Goal: Share content: Share content

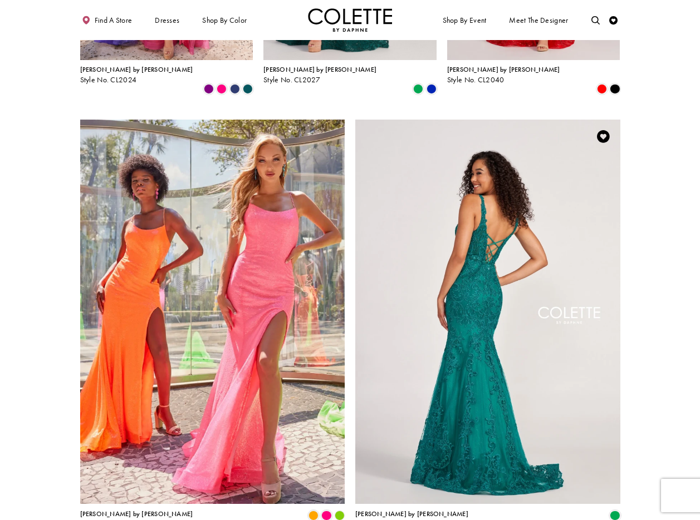
scroll to position [271, 0]
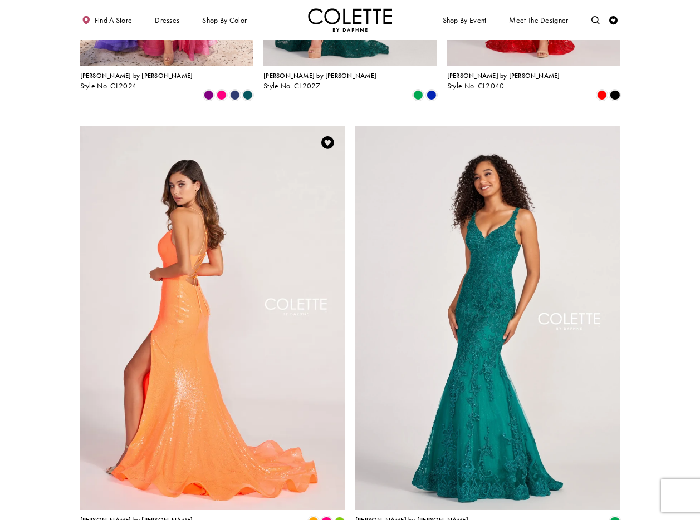
click at [222, 202] on img "Visit Colette by Daphne Style No. CL2060 Page" at bounding box center [212, 318] width 265 height 385
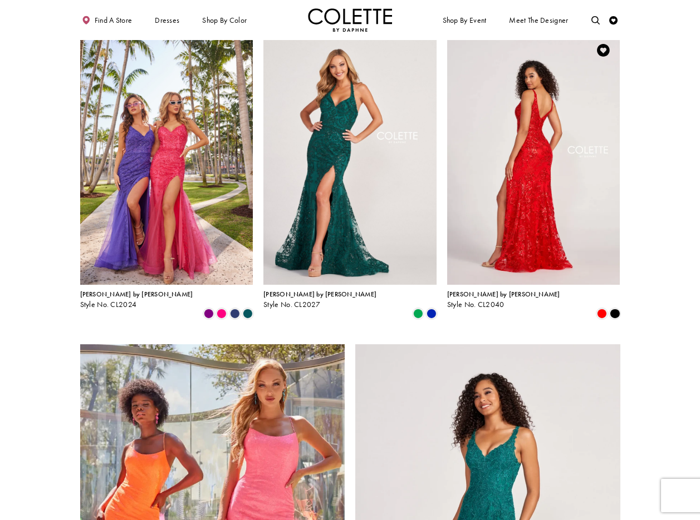
scroll to position [51, 0]
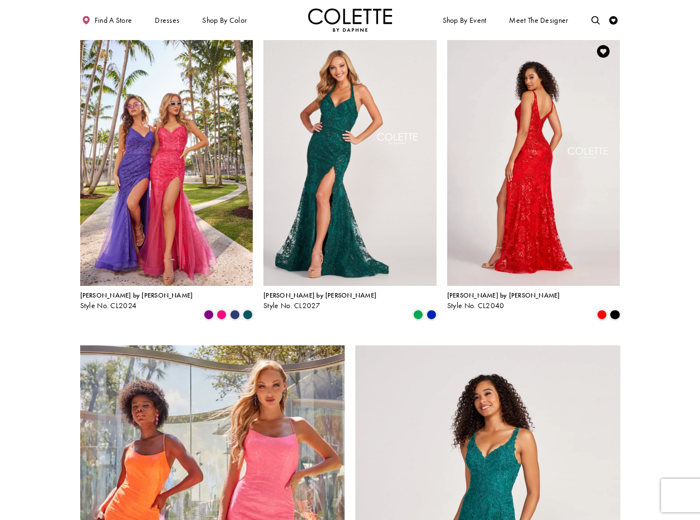
click at [550, 131] on img "Visit Colette by Daphne Style No. CL2040 Page" at bounding box center [533, 161] width 173 height 252
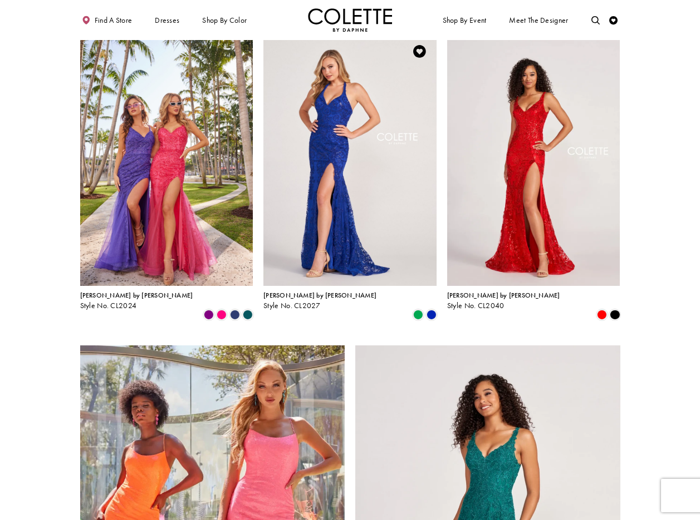
click at [357, 122] on img "Visit Colette by Daphne Style No. CL2027 Page" at bounding box center [349, 161] width 173 height 252
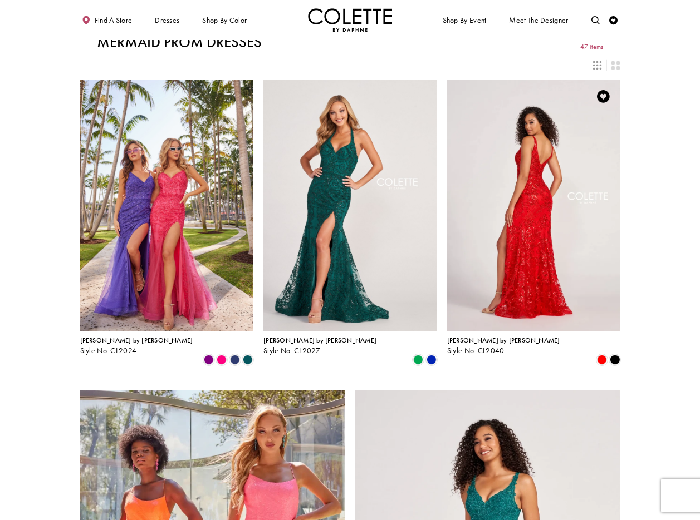
scroll to position [0, 0]
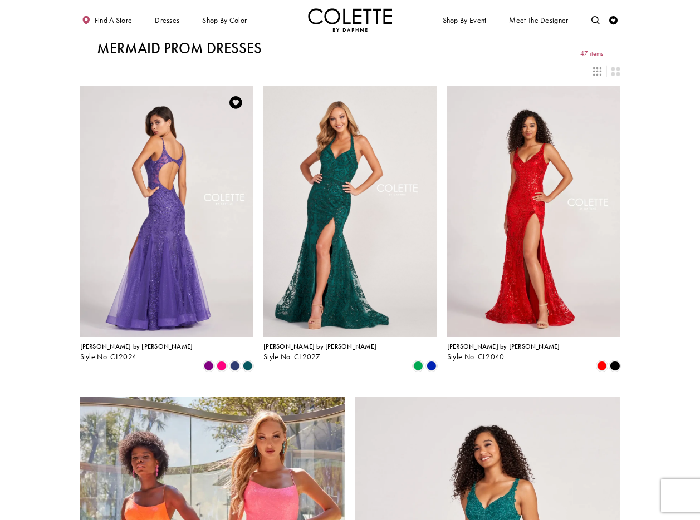
click at [128, 176] on img "Visit Colette by Daphne Style No. CL2024 Page" at bounding box center [166, 212] width 173 height 252
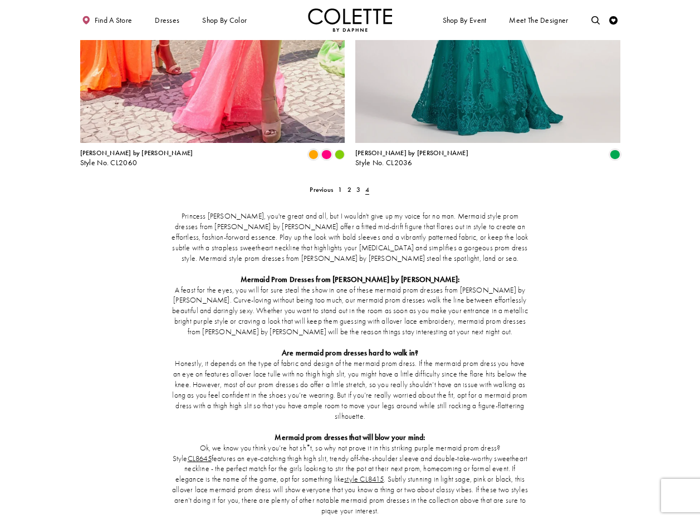
scroll to position [645, 0]
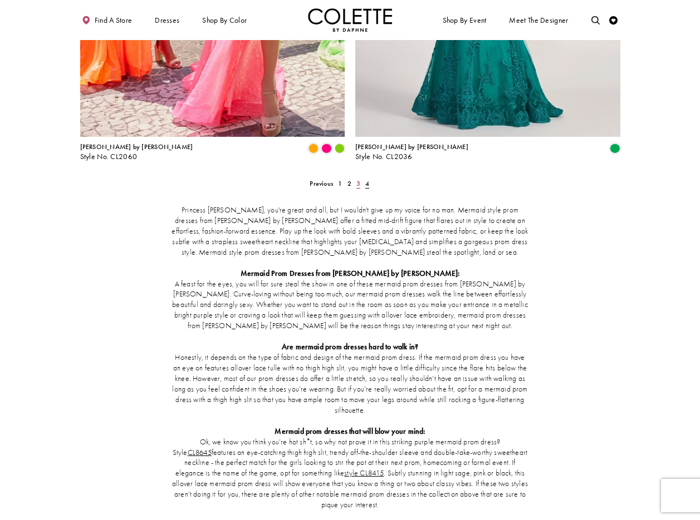
click at [359, 179] on span "3" at bounding box center [358, 183] width 4 height 9
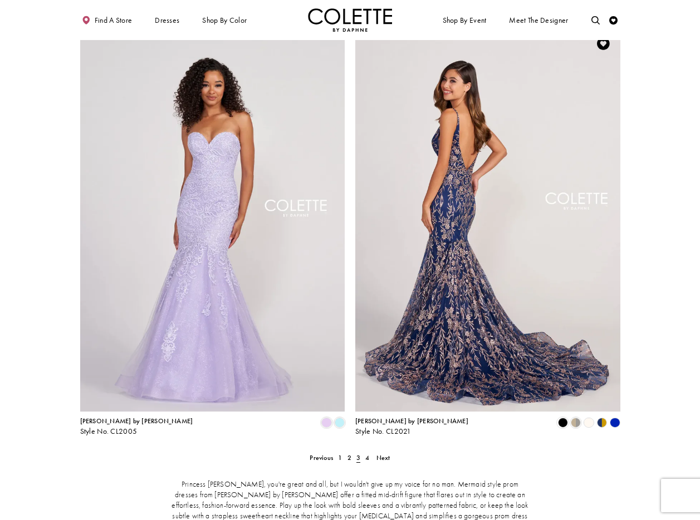
scroll to position [1217, 0]
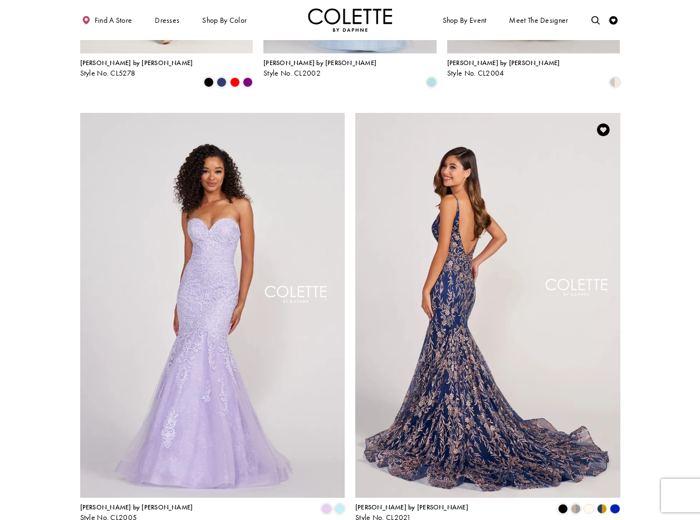
click at [485, 208] on img "Visit Colette by Daphne Style No. CL2021 Page" at bounding box center [487, 305] width 265 height 385
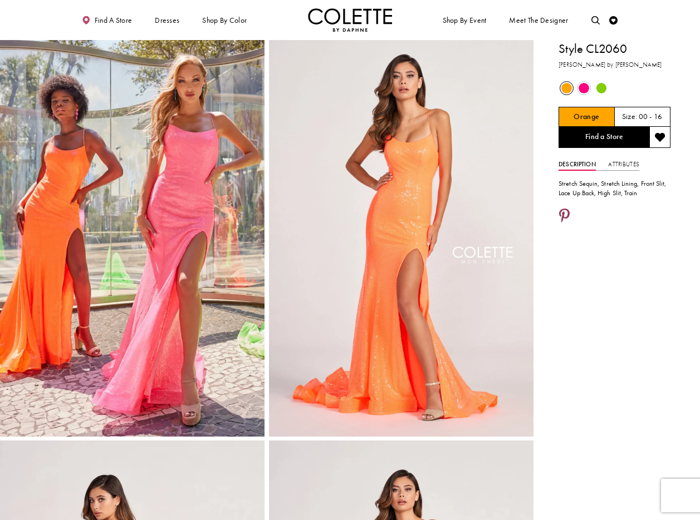
click at [566, 214] on icon "Share using Pinterest - Opens in new tab" at bounding box center [564, 216] width 11 height 15
click at [564, 213] on icon "Share using Pinterest - Opens in new tab" at bounding box center [564, 216] width 11 height 15
click at [568, 211] on icon "Share using Pinterest - Opens in new tab" at bounding box center [564, 216] width 11 height 15
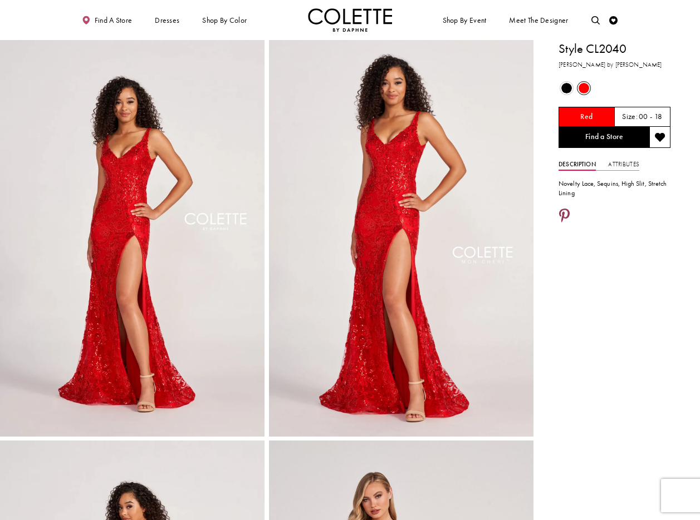
click at [565, 212] on icon "Share using Pinterest - Opens in new tab" at bounding box center [564, 216] width 11 height 15
click at [564, 212] on icon "Share using Pinterest - Opens in new tab" at bounding box center [564, 216] width 11 height 15
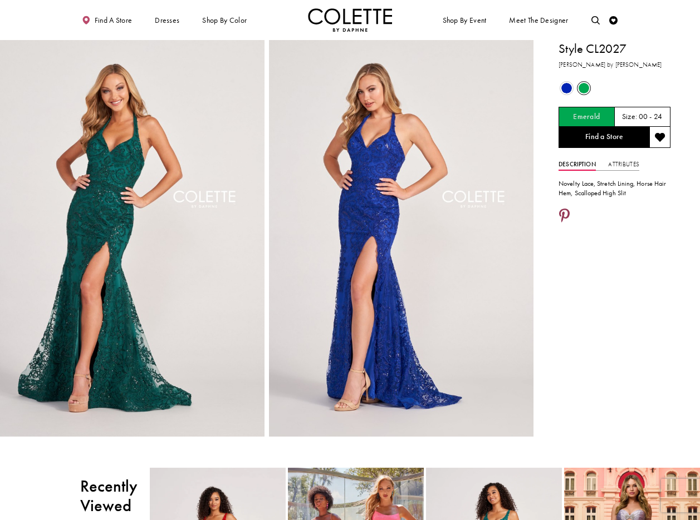
click at [567, 217] on icon "Share using Pinterest - Opens in new tab" at bounding box center [564, 216] width 11 height 15
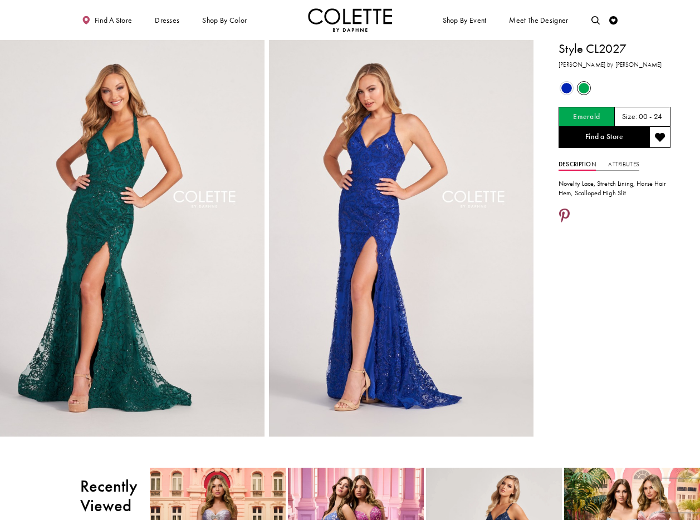
click at [563, 213] on icon "Share using Pinterest - Opens in new tab" at bounding box center [564, 216] width 11 height 15
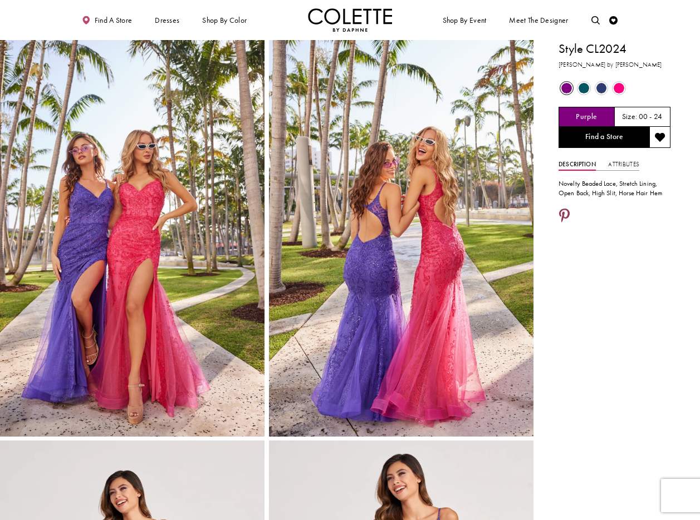
click at [562, 214] on icon "Share using Pinterest - Opens in new tab" at bounding box center [564, 216] width 11 height 15
click at [562, 212] on icon "Share using Pinterest - Opens in new tab" at bounding box center [564, 216] width 11 height 15
click at [561, 213] on icon "Share using Pinterest - Opens in new tab" at bounding box center [564, 216] width 11 height 15
click at [561, 216] on icon "Share using Pinterest - Opens in new tab" at bounding box center [564, 216] width 11 height 15
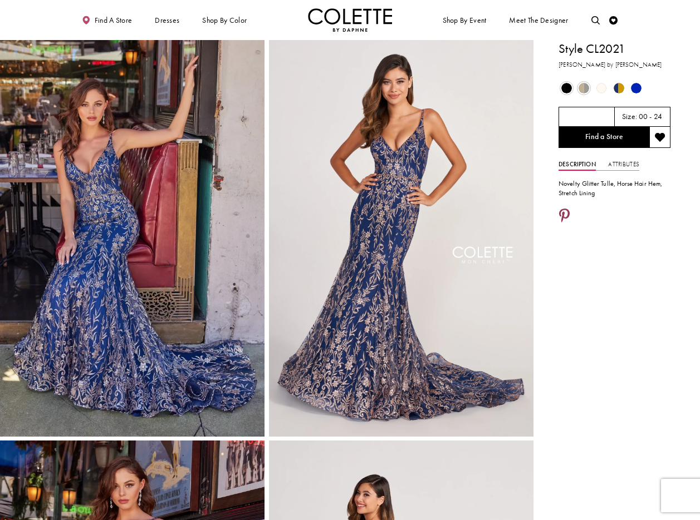
click at [562, 216] on icon "Share using Pinterest - Opens in new tab" at bounding box center [564, 216] width 11 height 15
click at [564, 212] on icon "Share using Pinterest - Opens in new tab" at bounding box center [564, 216] width 11 height 15
click at [567, 212] on icon "Share using Pinterest - Opens in new tab" at bounding box center [564, 216] width 11 height 15
click at [420, 21] on ul "Shop By Event Dresses Occasion EVENING DRESSES PROM DRESSES PAGEANT DRESSES" at bounding box center [489, 19] width 278 height 23
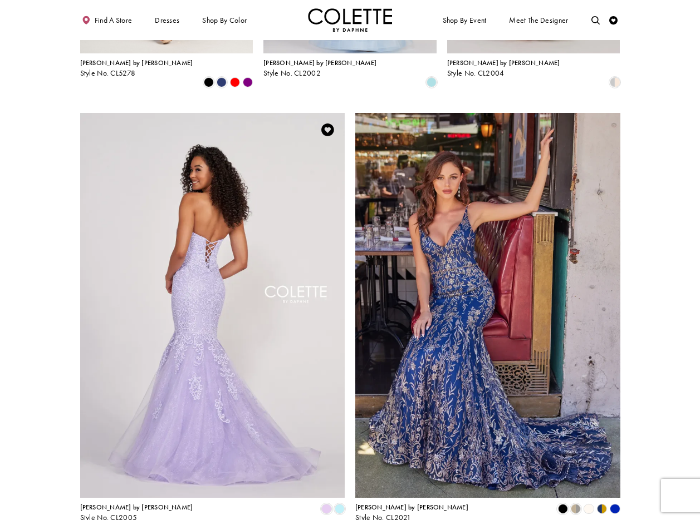
click at [198, 145] on img "Visit Colette by Daphne Style No. CL2005 Page" at bounding box center [212, 305] width 265 height 385
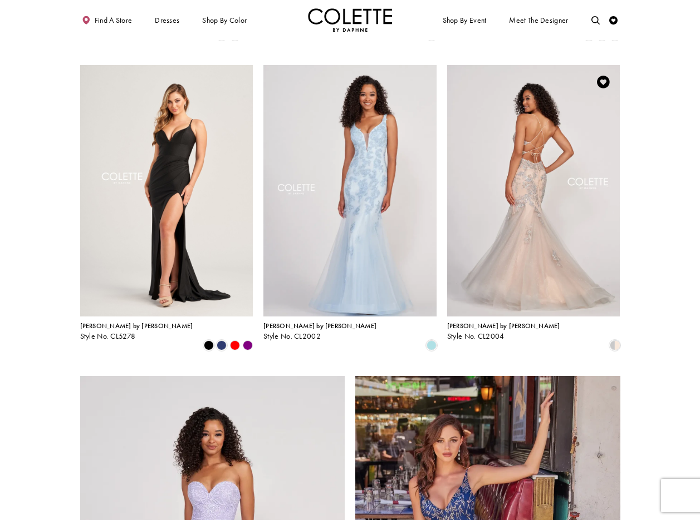
scroll to position [936, 0]
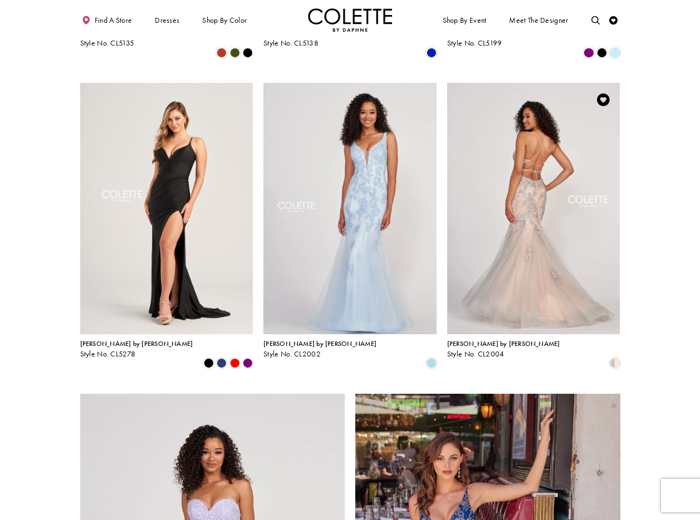
click at [537, 135] on img "Visit Colette by Daphne Style No. CL2004 Page" at bounding box center [533, 209] width 173 height 252
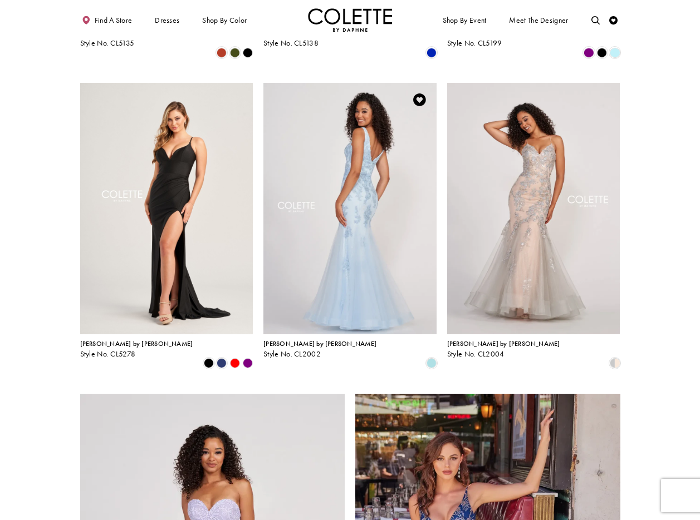
click at [379, 133] on img "Visit Colette by Daphne Style No. CL2002 Page" at bounding box center [349, 209] width 173 height 252
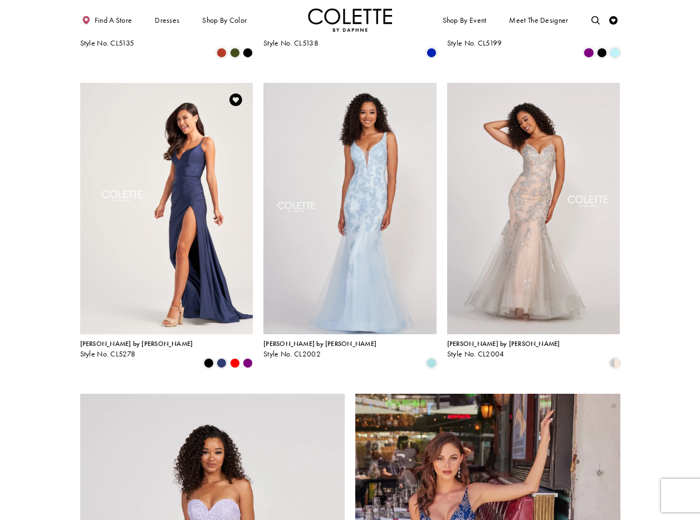
click at [143, 162] on img "Visit Colette by Daphne Style No. CL5278 Page" at bounding box center [166, 209] width 173 height 252
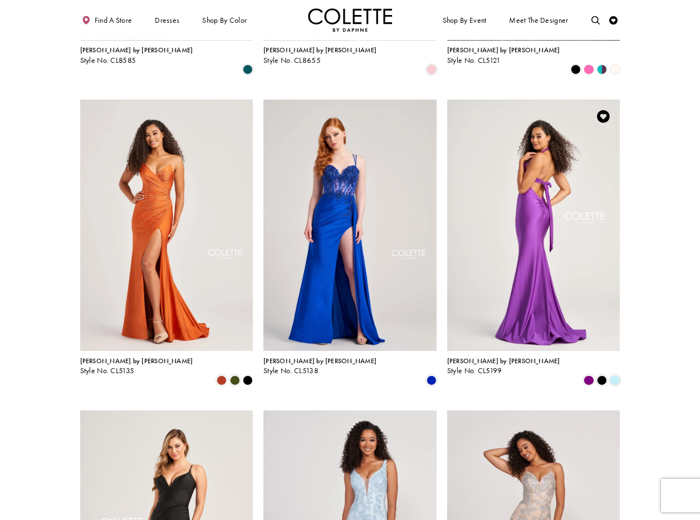
click at [531, 124] on img "Visit Colette by Daphne Style No. CL5199 Page" at bounding box center [533, 226] width 173 height 252
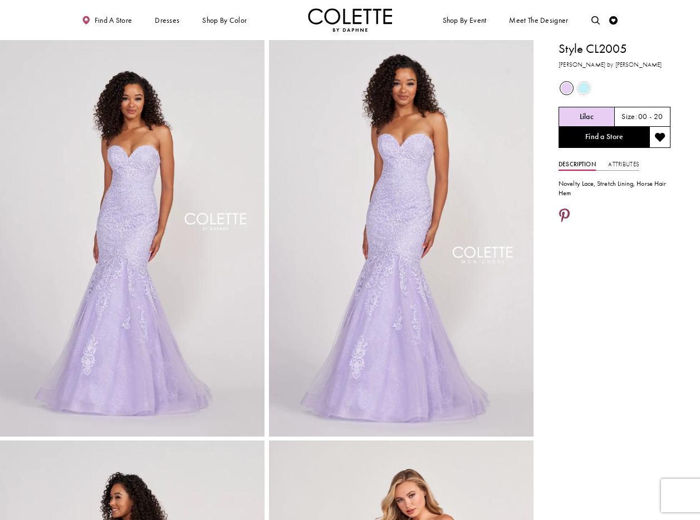
drag, startPoint x: 566, startPoint y: 212, endPoint x: 574, endPoint y: 214, distance: 8.3
click at [566, 212] on icon "Share using Pinterest - Opens in new tab" at bounding box center [564, 216] width 11 height 15
click at [562, 214] on icon "Share using Pinterest - Opens in new tab" at bounding box center [564, 216] width 11 height 15
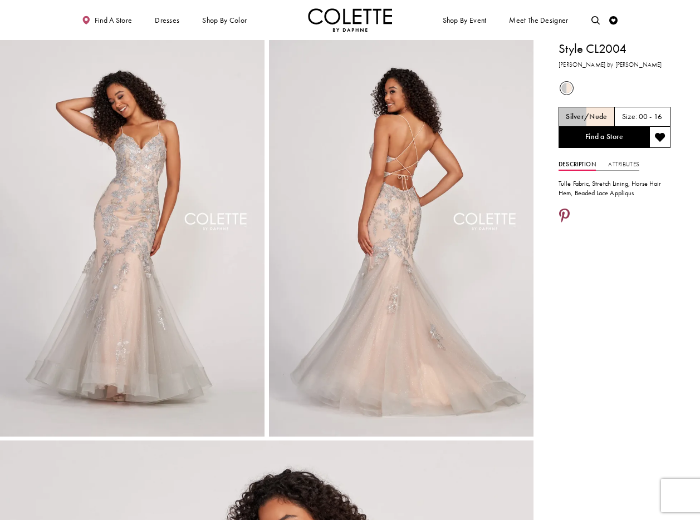
click at [563, 214] on icon "Share using Pinterest - Opens in new tab" at bounding box center [564, 216] width 11 height 15
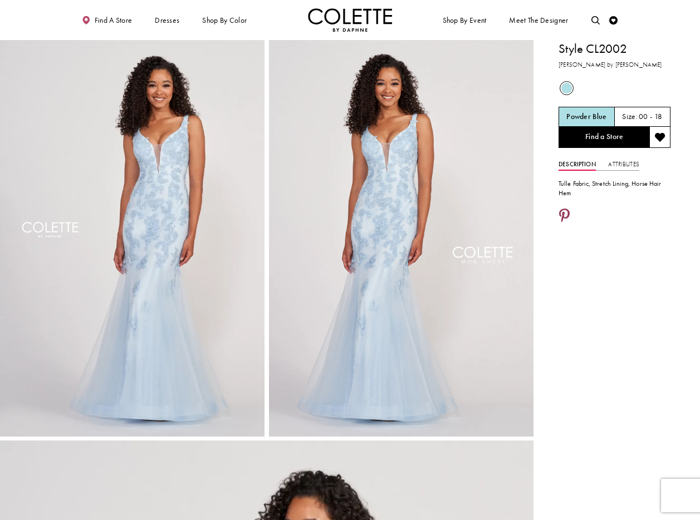
click at [564, 214] on icon "Share using Pinterest - Opens in new tab" at bounding box center [564, 216] width 11 height 15
click at [564, 215] on icon "Share using Pinterest - Opens in new tab" at bounding box center [564, 216] width 11 height 15
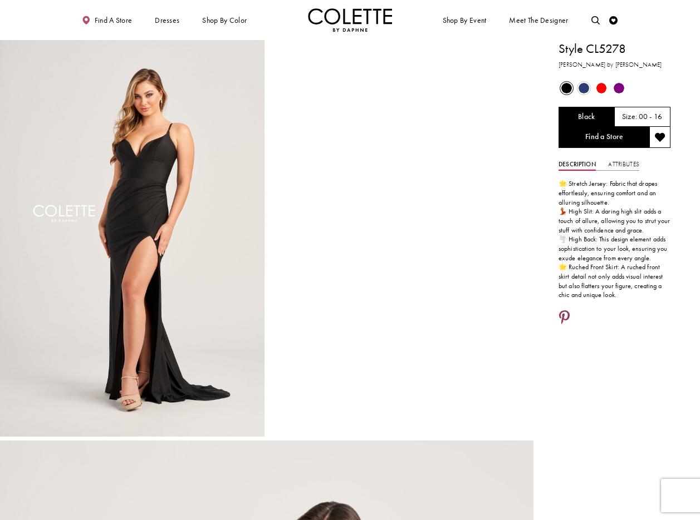
click at [568, 315] on icon "Share using Pinterest - Opens in new tab" at bounding box center [564, 318] width 11 height 15
click at [561, 314] on icon "Share using Pinterest - Opens in new tab" at bounding box center [564, 318] width 11 height 15
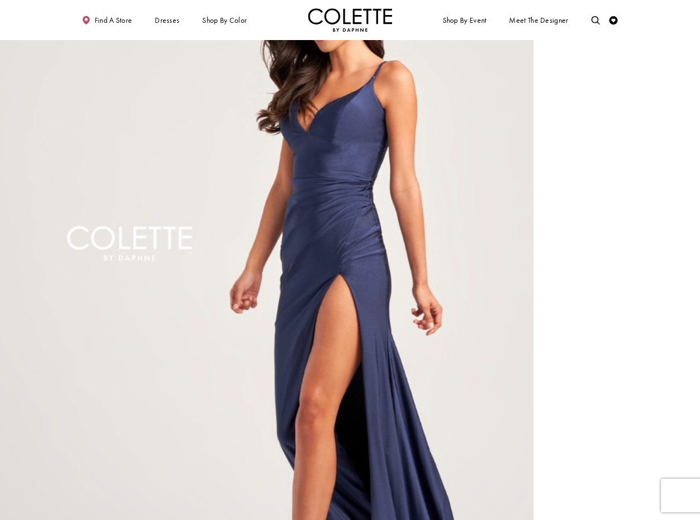
scroll to position [546, 0]
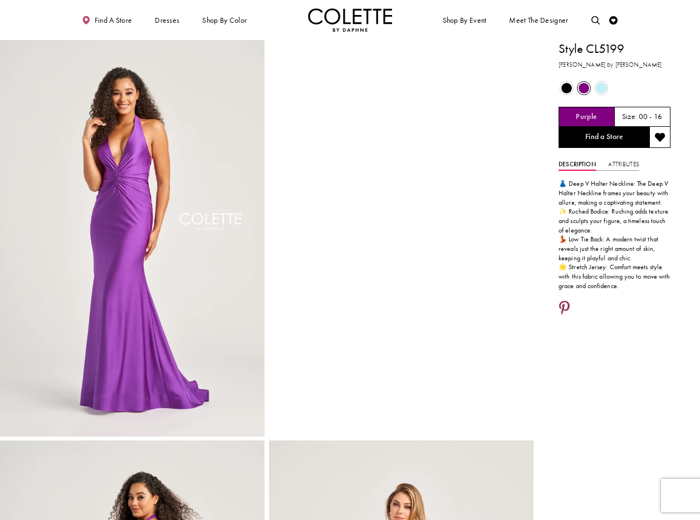
click at [564, 308] on icon "Share using Pinterest - Opens in new tab" at bounding box center [564, 309] width 11 height 15
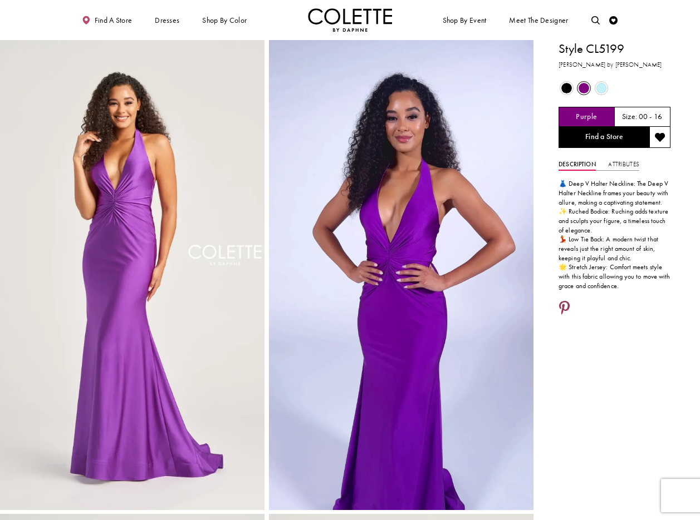
click at [565, 307] on icon "Share using Pinterest - Opens in new tab" at bounding box center [564, 309] width 11 height 15
click at [563, 306] on icon "Share using Pinterest - Opens in new tab" at bounding box center [564, 309] width 11 height 15
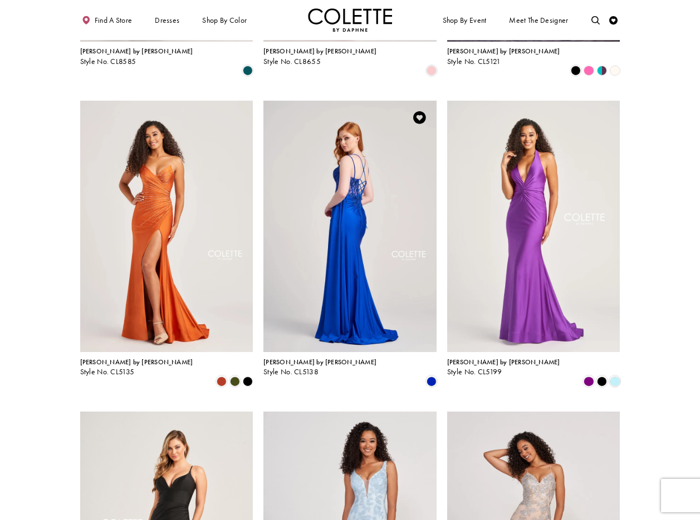
click at [341, 156] on img "Visit Colette by Daphne Style No. CL5138 Page" at bounding box center [349, 227] width 173 height 252
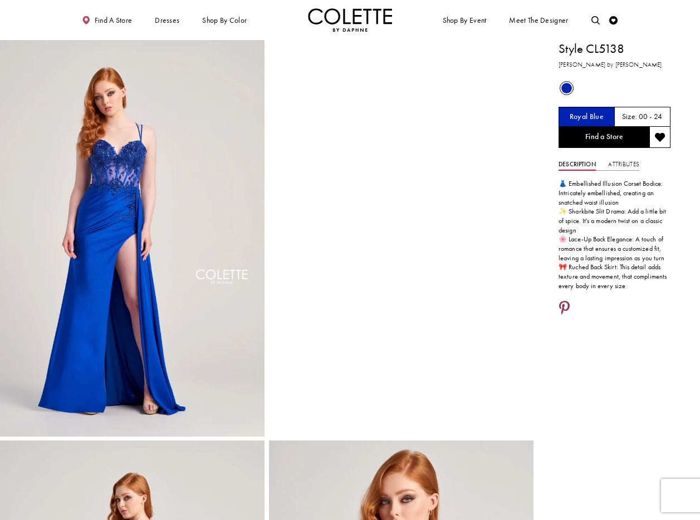
click at [564, 307] on icon "Share using Pinterest - Opens in new tab" at bounding box center [564, 309] width 11 height 15
click at [562, 305] on icon "Share using Pinterest - Opens in new tab" at bounding box center [564, 309] width 11 height 15
click at [562, 303] on icon "Share using Pinterest - Opens in new tab" at bounding box center [564, 309] width 11 height 15
